Goal: Obtain resource: Obtain resource

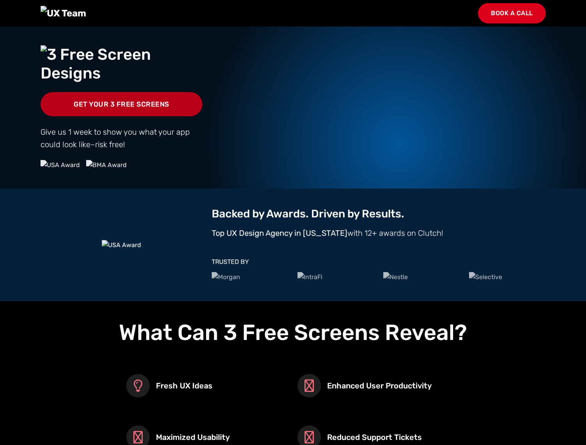
click at [184, 116] on link "Get Your 3 Free Screens" at bounding box center [122, 104] width 162 height 24
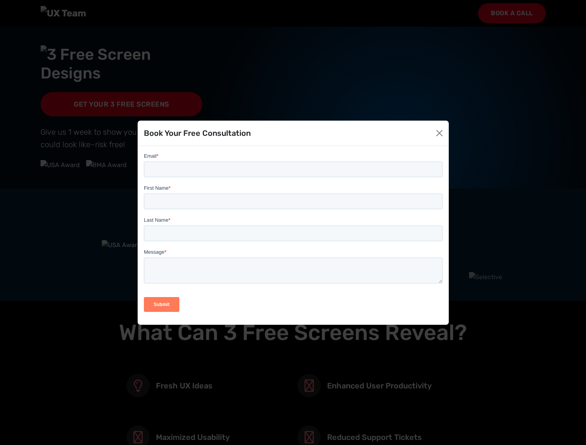
click at [564, 216] on div "Book Your Free Consultation" at bounding box center [293, 222] width 586 height 445
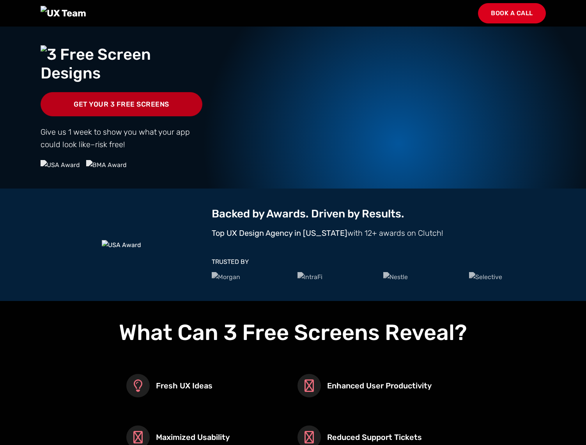
click at [111, 116] on link "Get Your 3 Free Screens" at bounding box center [122, 104] width 162 height 24
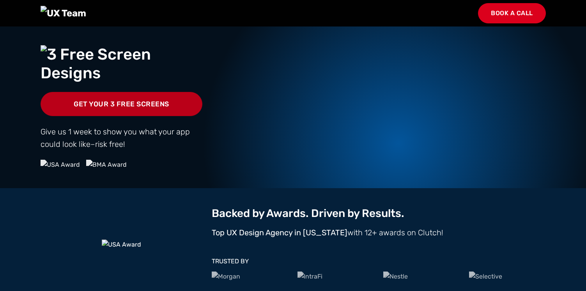
click at [136, 116] on link "Get Your 3 Free Screens" at bounding box center [122, 104] width 162 height 24
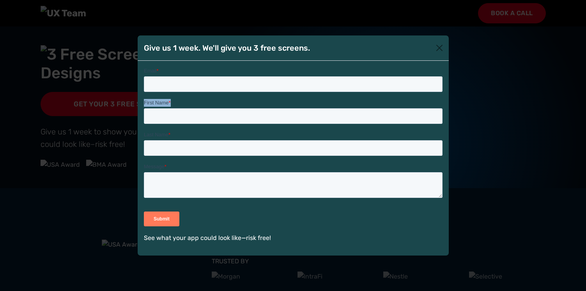
drag, startPoint x: 170, startPoint y: 106, endPoint x: 142, endPoint y: 103, distance: 29.0
click at [144, 103] on html "Email * First Name * Last Name * Message * Submit" at bounding box center [293, 153] width 299 height 173
click at [348, 152] on div "Submit" at bounding box center [293, 219] width 299 height 28
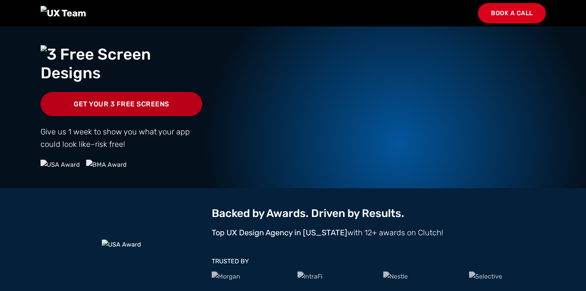
click at [114, 116] on link "Get Your 3 Free Screens" at bounding box center [122, 104] width 162 height 24
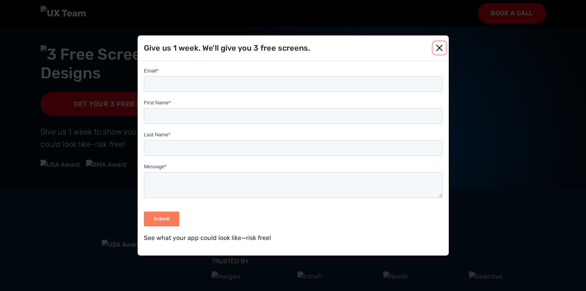
click at [438, 49] on button "Close" at bounding box center [439, 48] width 12 height 12
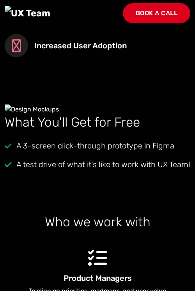
scroll to position [704, 0]
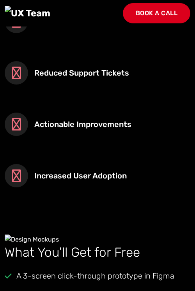
scroll to position [672, 0]
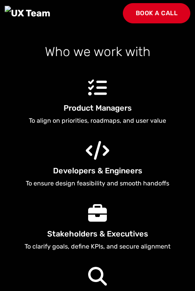
scroll to position [874, 0]
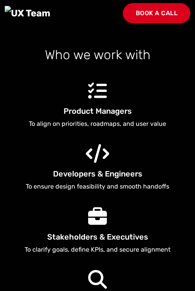
scroll to position [841, 0]
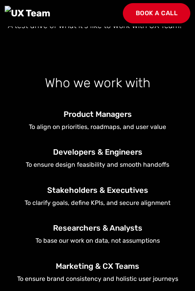
scroll to position [841, 0]
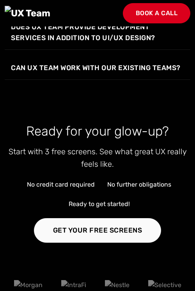
scroll to position [1783, 0]
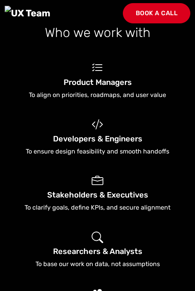
scroll to position [968, 0]
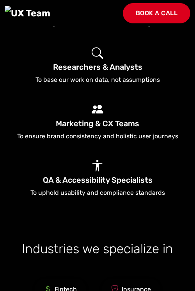
scroll to position [1092, 0]
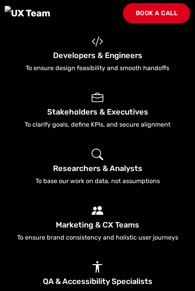
scroll to position [1100, 0]
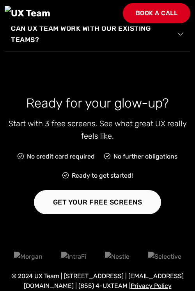
scroll to position [2005, 0]
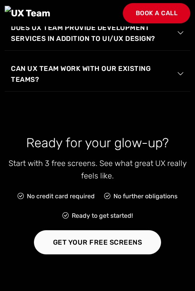
scroll to position [2109, 0]
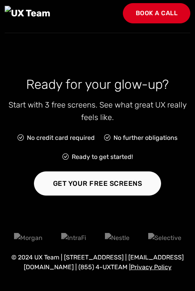
scroll to position [2211, 0]
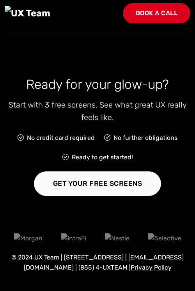
scroll to position [2505, 0]
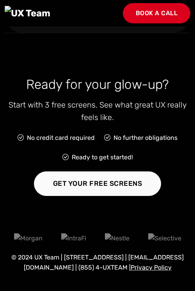
click at [89, 27] on span "Can UX Team work with our existing teams?" at bounding box center [94, 16] width 166 height 22
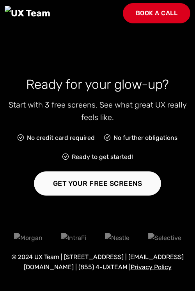
scroll to position [2768, 0]
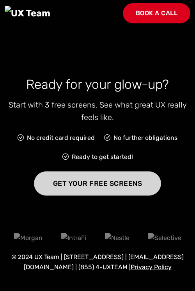
click at [108, 172] on link "Get Your Free Screens" at bounding box center [98, 184] width 128 height 24
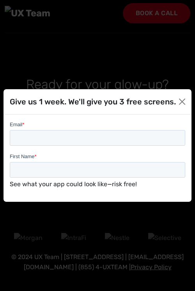
scroll to position [0, 0]
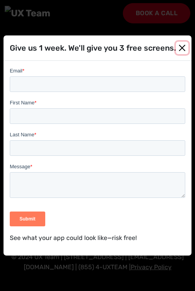
click at [183, 51] on button "Close" at bounding box center [182, 48] width 12 height 12
